Goal: Information Seeking & Learning: Learn about a topic

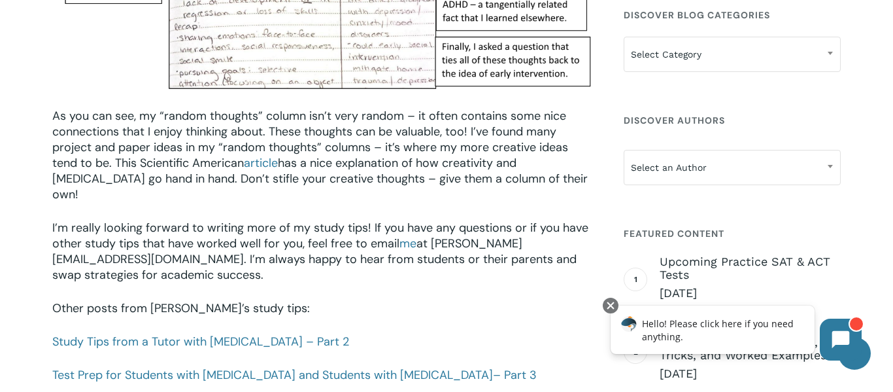
scroll to position [1760, 0]
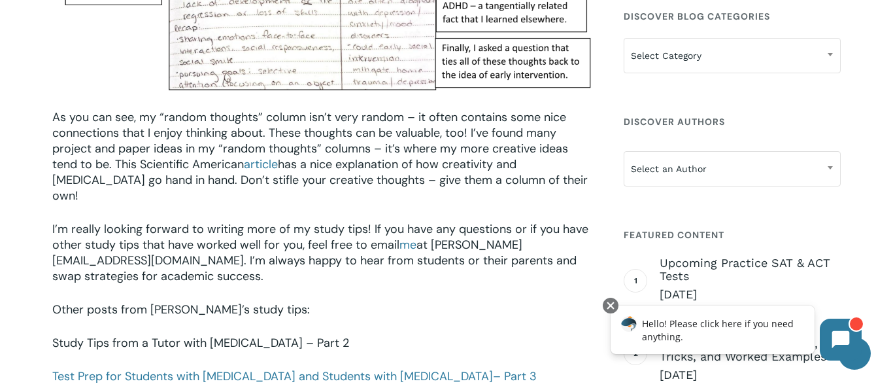
click at [199, 335] on link "Study Tips from a Tutor with [MEDICAL_DATA] – Part 2" at bounding box center [200, 343] width 297 height 16
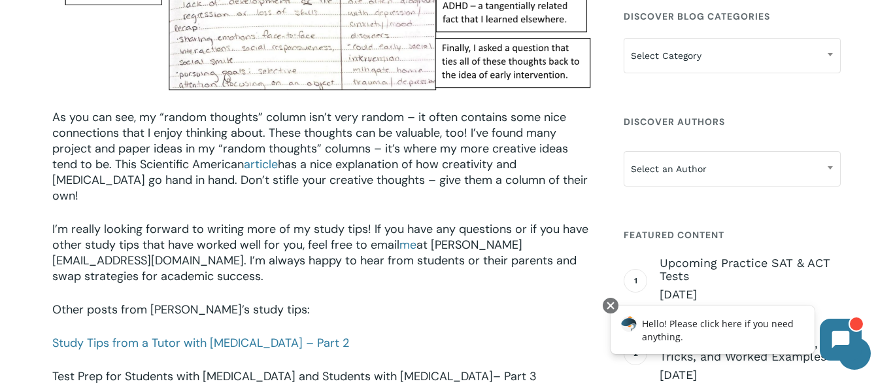
click at [243, 368] on link "Test Prep for Students with ADHD and Students with Autism – Part 3" at bounding box center [294, 376] width 484 height 16
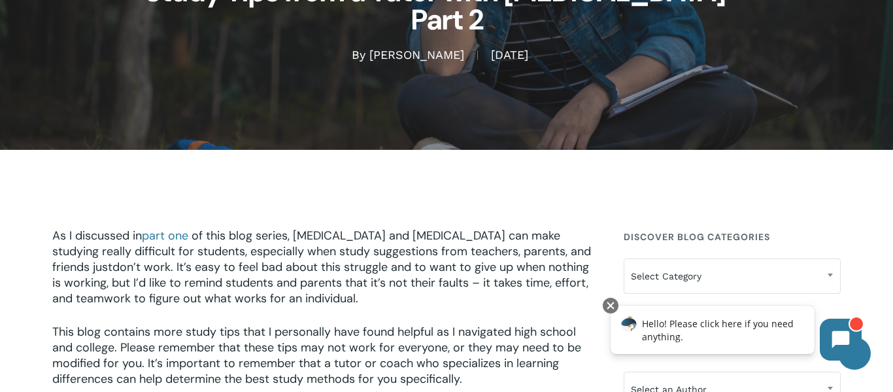
scroll to position [148, 0]
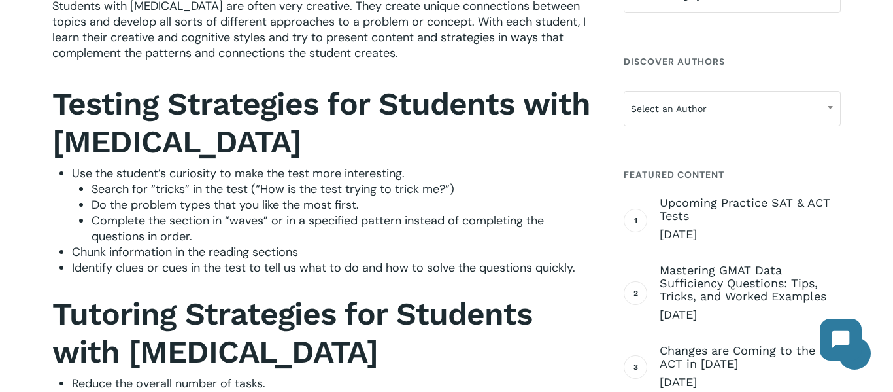
scroll to position [702, 0]
